Goal: Transaction & Acquisition: Download file/media

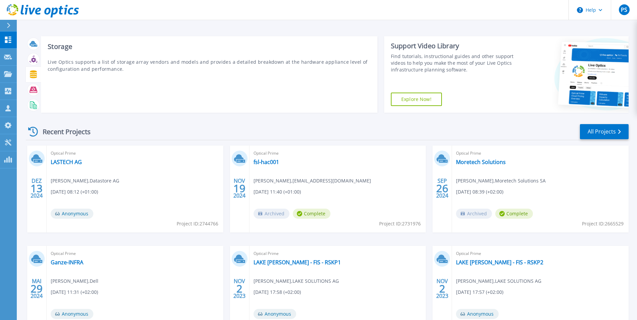
click at [35, 75] on icon at bounding box center [33, 75] width 7 height 8
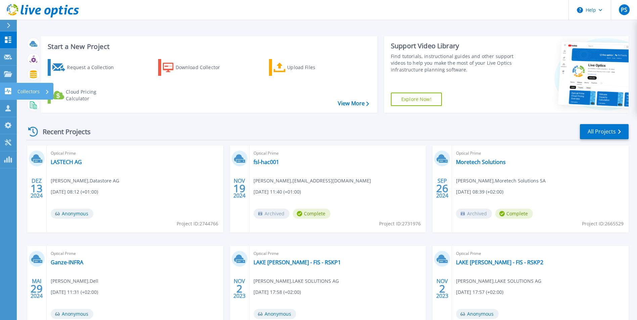
click at [27, 89] on p "Collectors" at bounding box center [28, 91] width 22 height 17
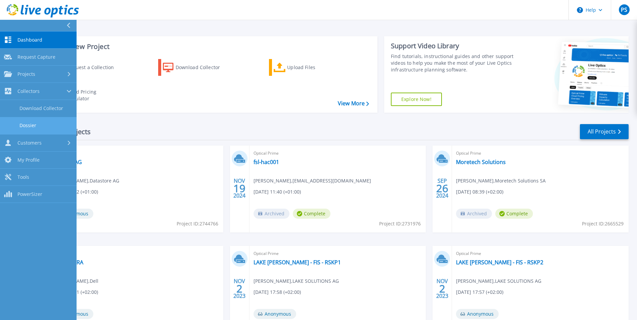
click at [27, 126] on link "Dossier" at bounding box center [38, 125] width 77 height 17
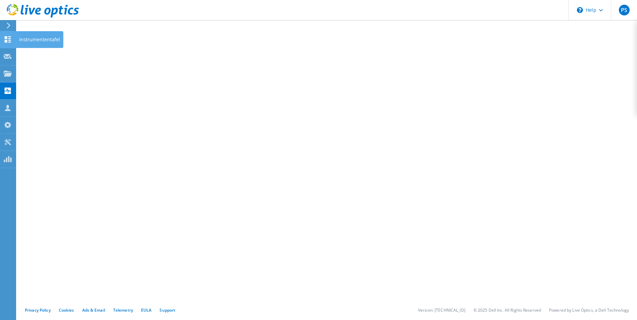
click at [9, 38] on use at bounding box center [8, 39] width 6 height 6
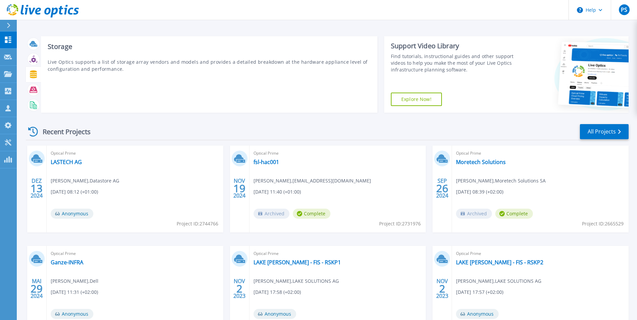
click at [33, 75] on icon at bounding box center [33, 75] width 7 height 8
click at [59, 61] on p "Live Optics supports a list of storage array vendors and models and provides a …" at bounding box center [209, 65] width 323 height 14
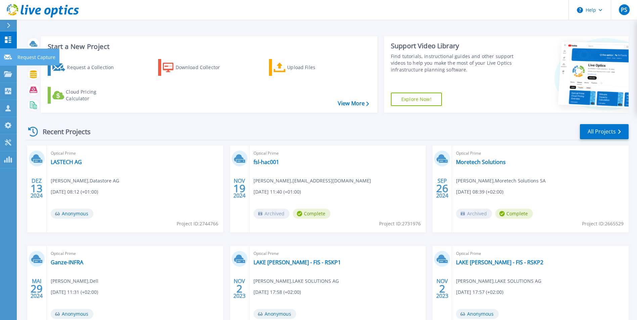
click at [12, 61] on link "Request Capture Request Capture" at bounding box center [8, 57] width 17 height 17
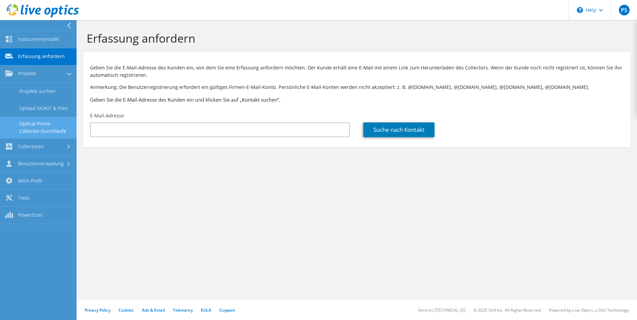
click at [30, 129] on link "Optical Prime-Collector-Durchläufe" at bounding box center [38, 127] width 77 height 21
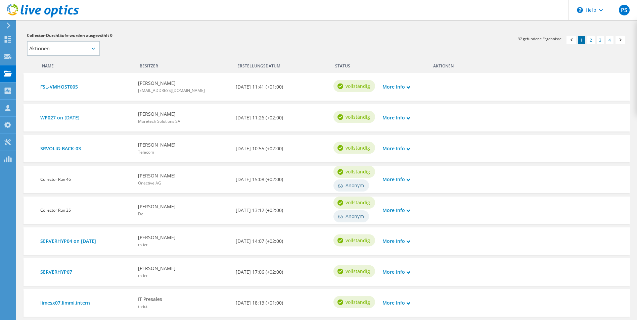
scroll to position [101, 0]
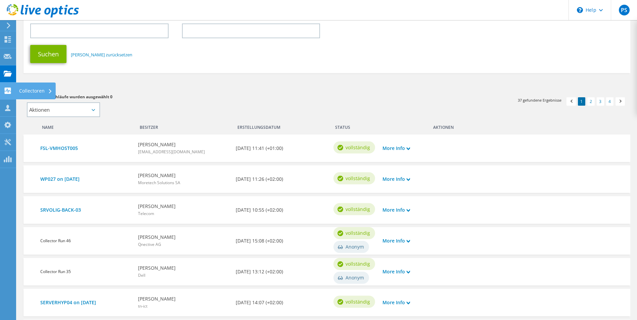
click at [30, 90] on div "Collectoren" at bounding box center [36, 91] width 40 height 17
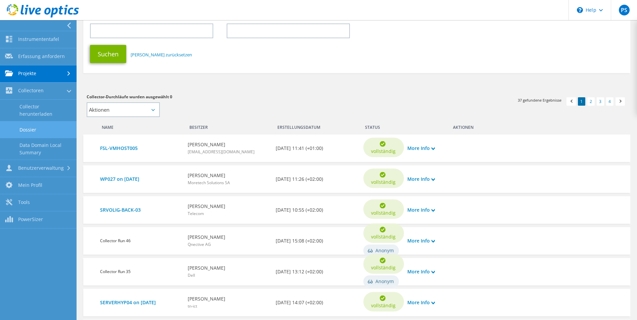
click at [30, 128] on link "Dossier" at bounding box center [38, 129] width 77 height 17
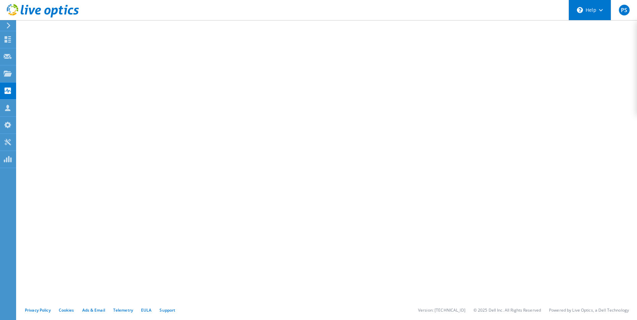
click at [596, 18] on div "\n Help" at bounding box center [590, 10] width 42 height 20
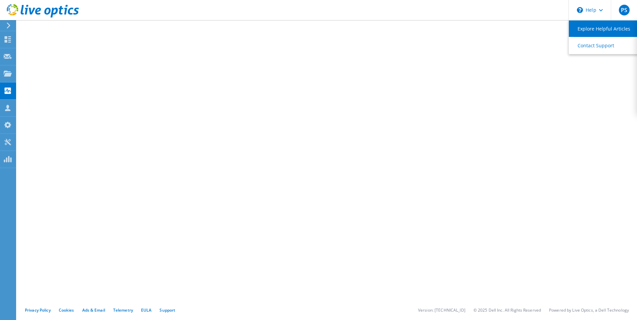
click at [591, 27] on link "Explore Helpful Articles" at bounding box center [606, 28] width 75 height 16
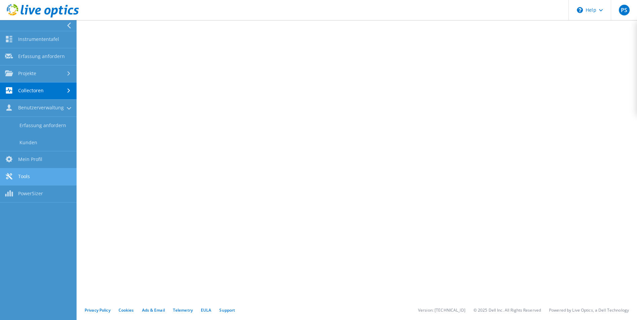
click at [22, 176] on link "Tools" at bounding box center [38, 177] width 77 height 17
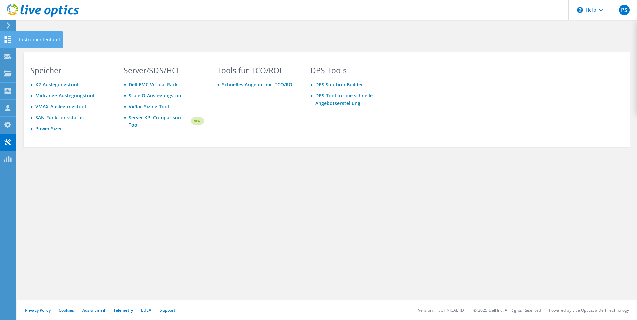
click at [10, 42] on use at bounding box center [8, 39] width 6 height 6
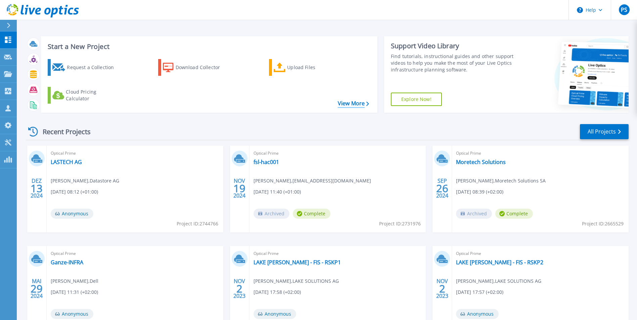
click at [365, 104] on link "View More" at bounding box center [353, 103] width 31 height 6
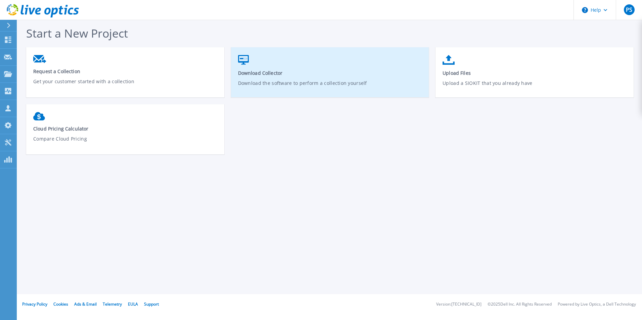
click at [258, 71] on span "Download Collector" at bounding box center [330, 73] width 184 height 6
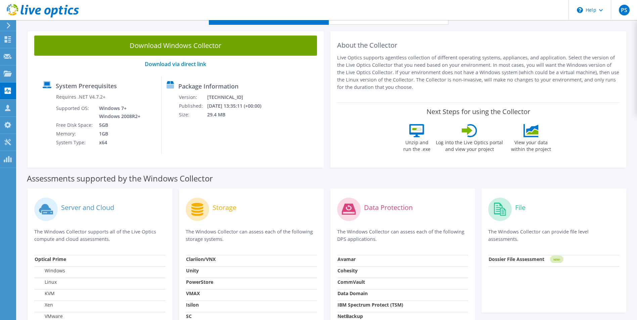
scroll to position [134, 0]
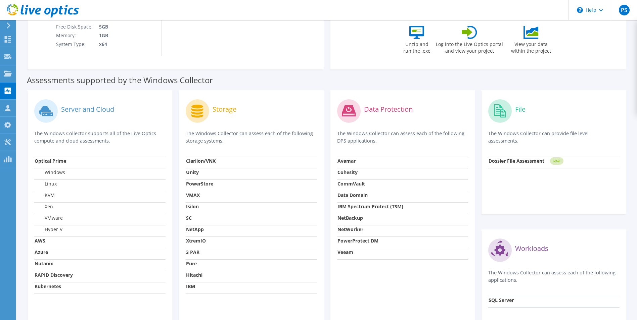
click at [190, 173] on strong "Unity" at bounding box center [192, 172] width 13 height 6
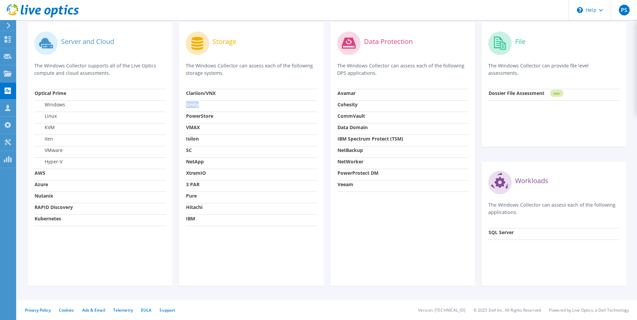
scroll to position [1, 0]
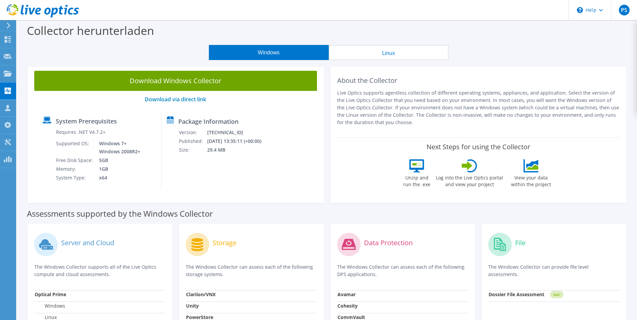
click at [416, 168] on icon at bounding box center [416, 166] width 15 height 13
click at [495, 168] on div "Log into the Live Optics portal and view your project" at bounding box center [470, 176] width 68 height 32
click at [532, 169] on icon at bounding box center [532, 167] width 12 height 5
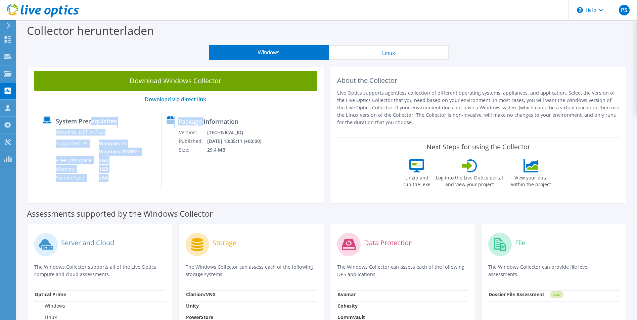
drag, startPoint x: 214, startPoint y: 122, endPoint x: 93, endPoint y: 118, distance: 120.7
click at [93, 118] on div "System Prerequisites Requires .NET V4.7.2+ Supported OS: Windows 7+ Windows 200…" at bounding box center [176, 151] width 276 height 78
click at [4, 106] on icon at bounding box center [8, 108] width 8 height 6
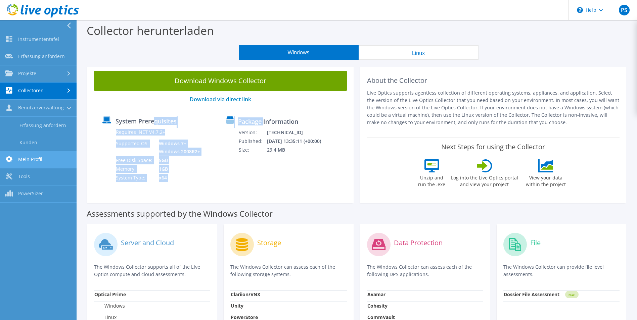
click at [26, 161] on link "Mein Profil" at bounding box center [38, 159] width 77 height 17
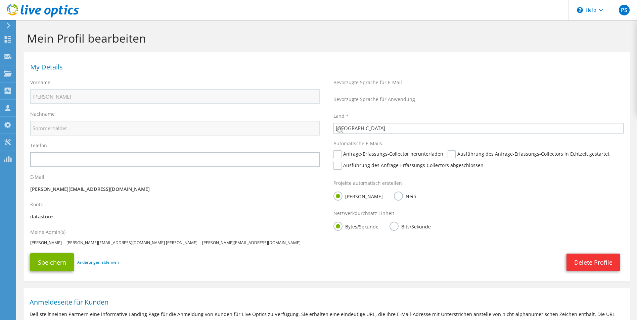
select select "42"
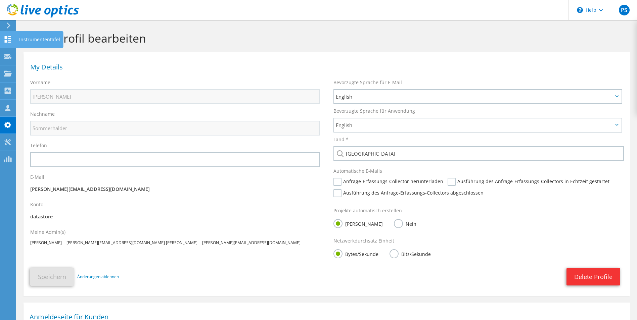
click at [11, 39] on icon at bounding box center [8, 39] width 8 height 6
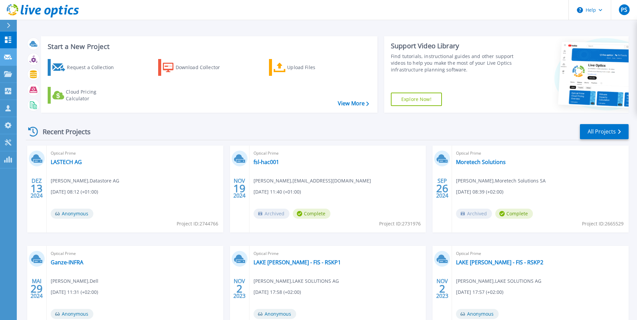
click at [9, 58] on icon at bounding box center [8, 57] width 8 height 5
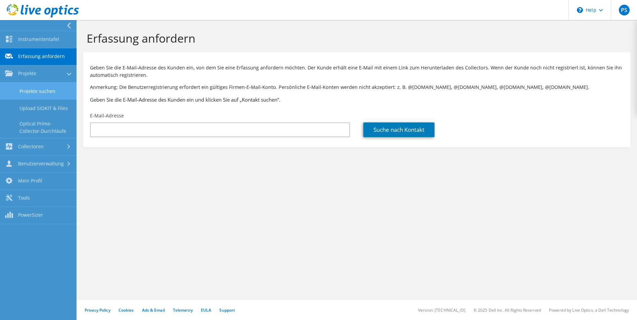
click at [38, 92] on link "Projekte suchen" at bounding box center [38, 91] width 77 height 17
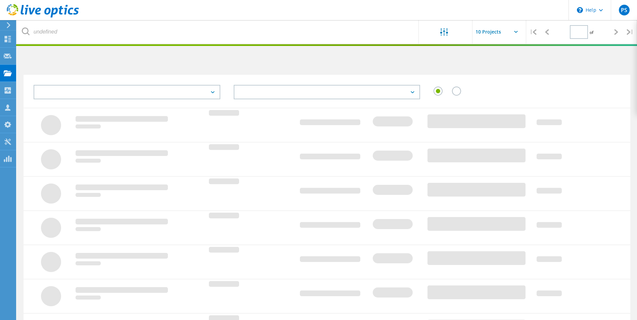
type input "1"
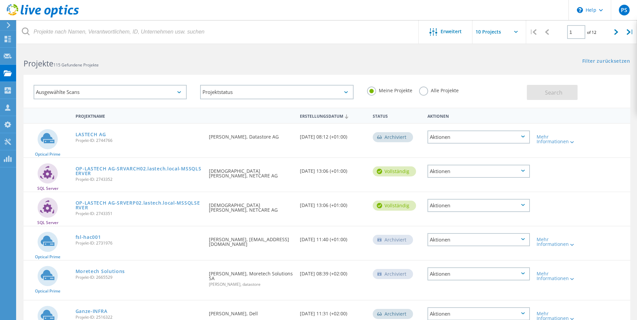
click at [151, 90] on div "Ausgewählte Scans" at bounding box center [110, 92] width 153 height 14
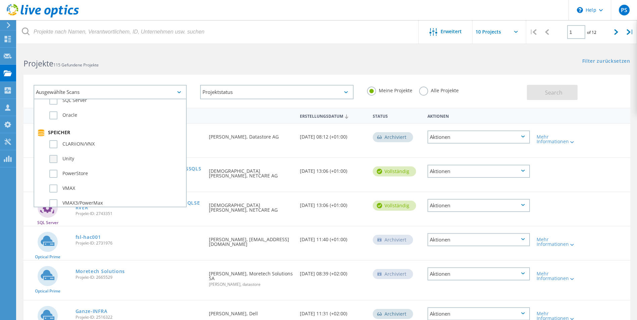
scroll to position [134, 0]
click at [53, 150] on label "Unity" at bounding box center [115, 149] width 133 height 8
click at [0, 0] on input "Unity" at bounding box center [0, 0] width 0 height 0
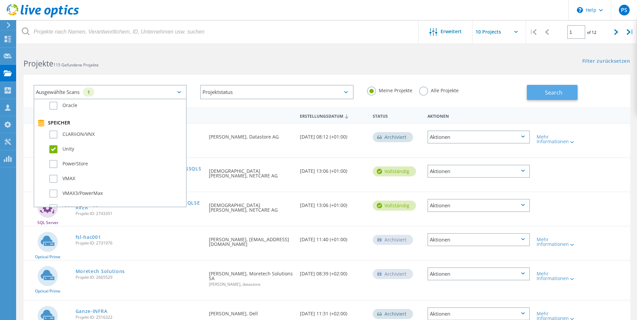
click at [558, 88] on button "Search" at bounding box center [552, 92] width 51 height 15
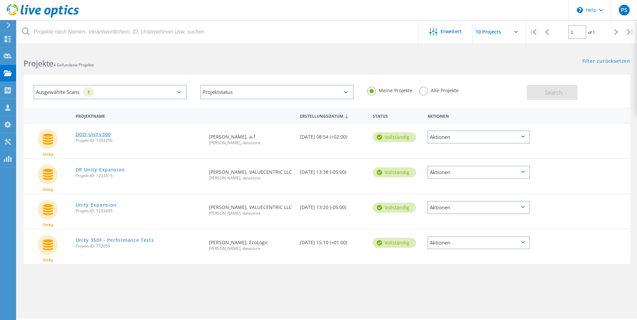
click at [89, 136] on link "DOD-Unity300" at bounding box center [93, 134] width 35 height 5
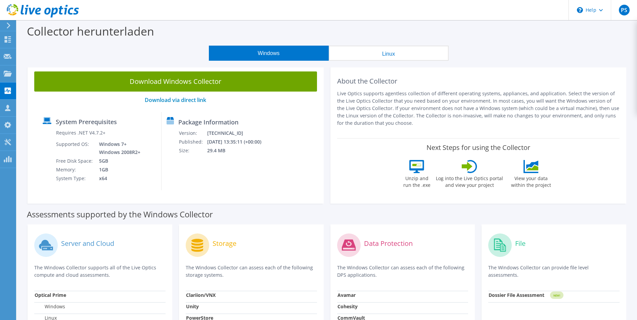
click at [254, 53] on button "Windows" at bounding box center [269, 53] width 120 height 15
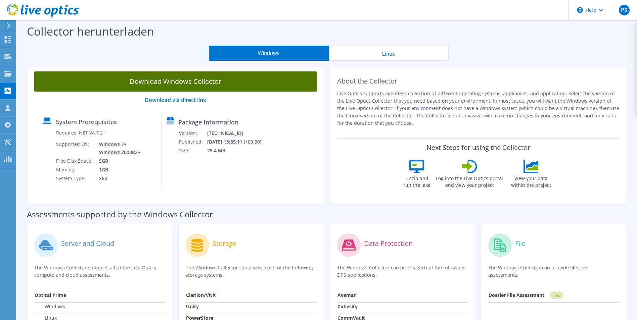
click at [198, 80] on link "Download Windows Collector" at bounding box center [175, 82] width 283 height 20
